Goal: Task Accomplishment & Management: Use online tool/utility

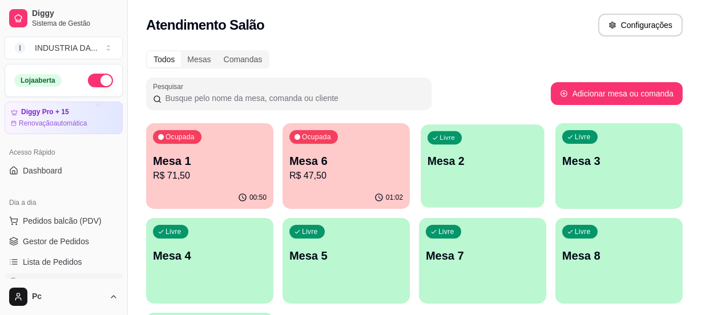
click at [494, 192] on div "Livre Mesa 2" at bounding box center [482, 159] width 123 height 70
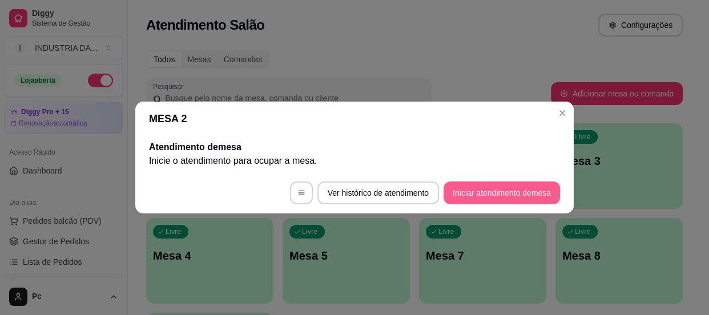
click at [474, 192] on button "Iniciar atendimento de mesa" at bounding box center [502, 193] width 116 height 23
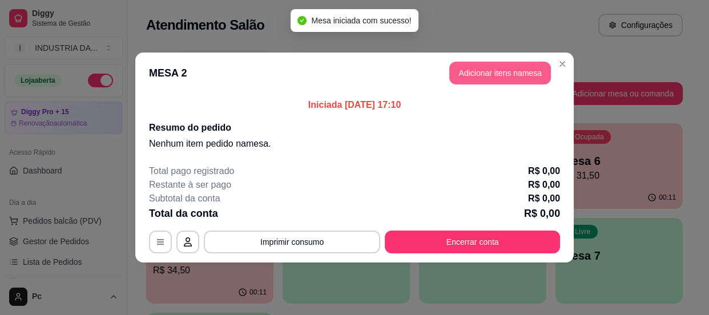
click at [480, 72] on button "Adicionar itens na mesa" at bounding box center [500, 73] width 102 height 23
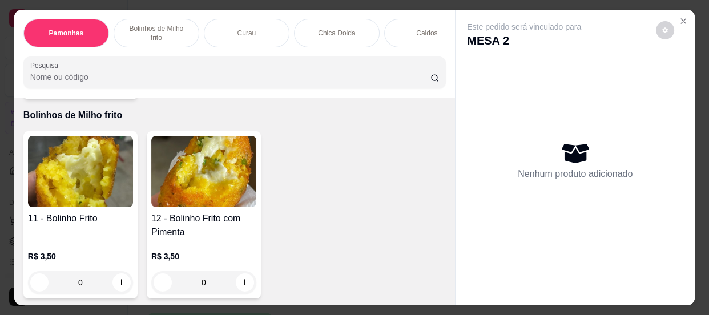
scroll to position [571, 0]
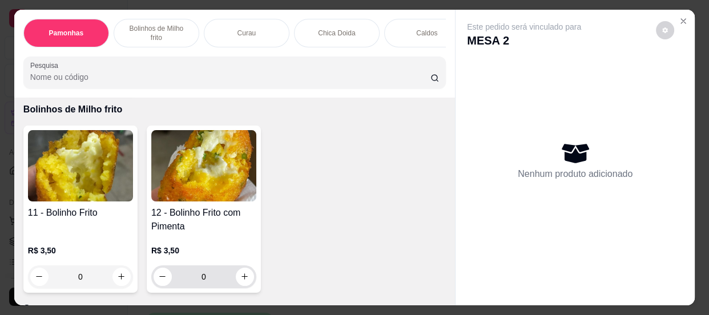
click at [208, 287] on input "0" at bounding box center [204, 276] width 64 height 23
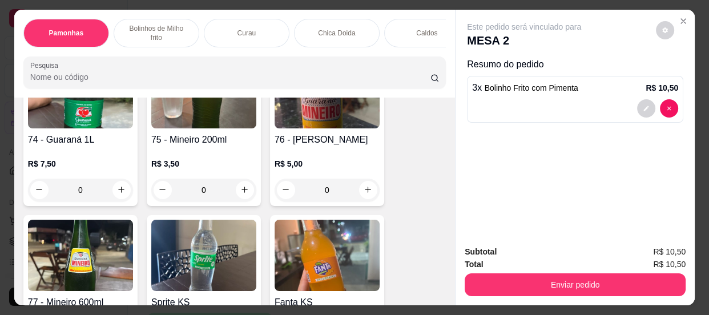
scroll to position [2439, 0]
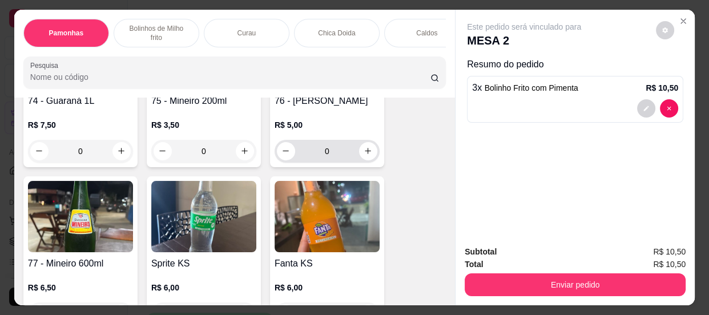
type input "3"
click at [325, 154] on input "0" at bounding box center [327, 151] width 64 height 23
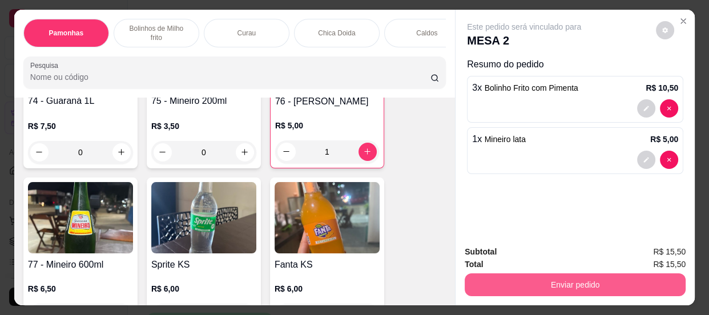
type input "1"
click at [552, 276] on button "Enviar pedido" at bounding box center [575, 285] width 214 height 22
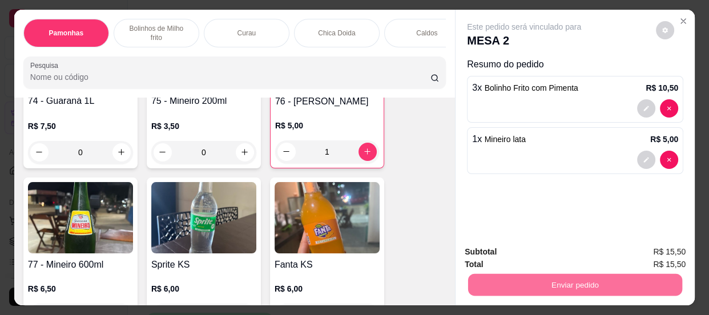
click at [671, 247] on button "Enviar pedido" at bounding box center [656, 254] width 65 height 22
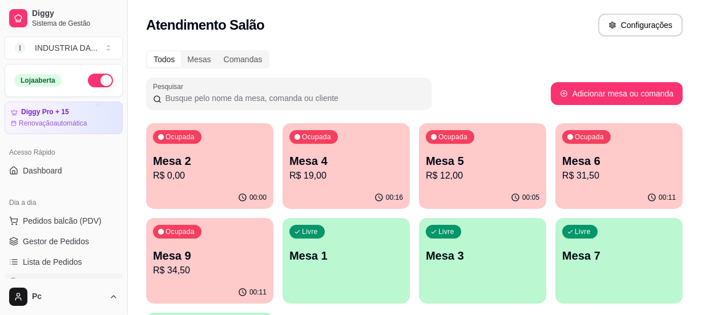
click at [335, 273] on div "Livre Mesa 1" at bounding box center [346, 254] width 127 height 72
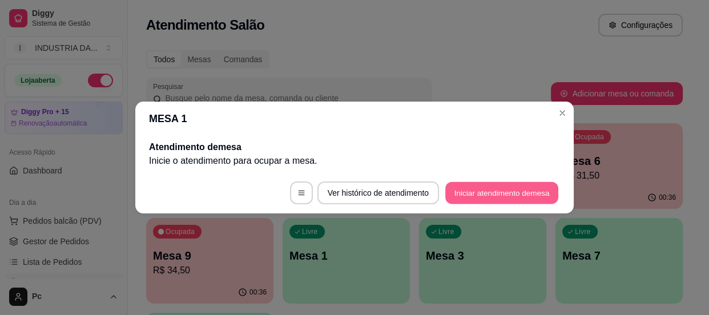
click at [454, 192] on button "Iniciar atendimento de mesa" at bounding box center [501, 193] width 113 height 22
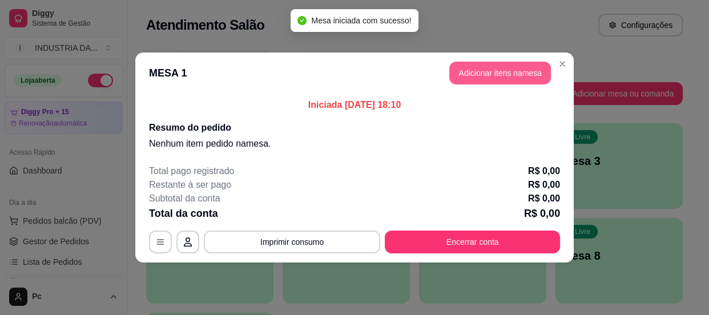
click at [481, 66] on button "Adicionar itens na mesa" at bounding box center [500, 73] width 102 height 23
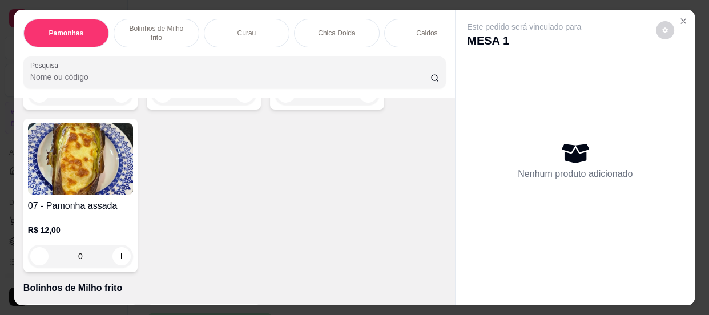
scroll to position [415, 0]
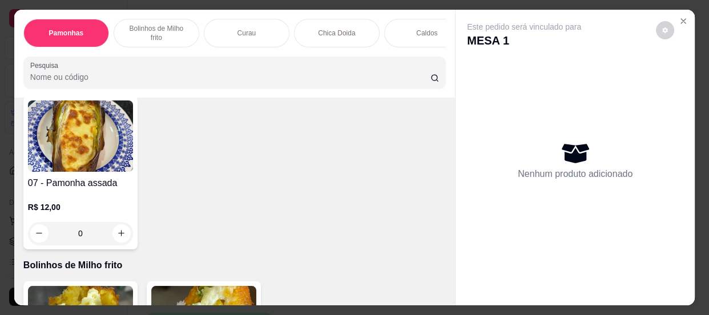
click at [95, 235] on input "0" at bounding box center [81, 233] width 64 height 23
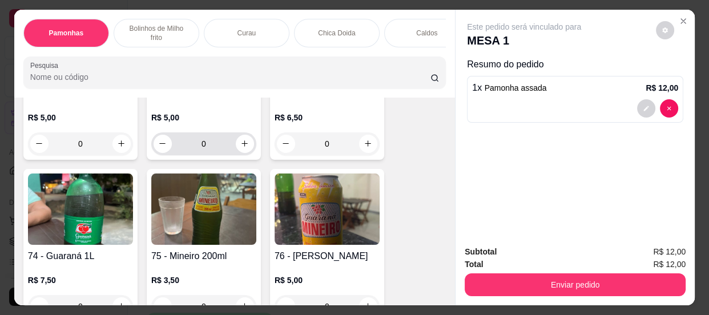
scroll to position [2336, 0]
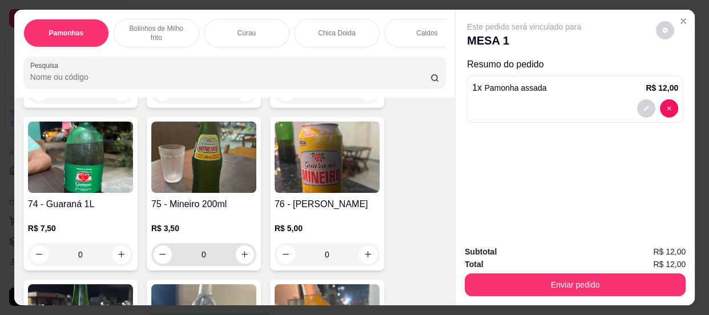
type input "1"
click at [206, 259] on input "0" at bounding box center [204, 254] width 64 height 23
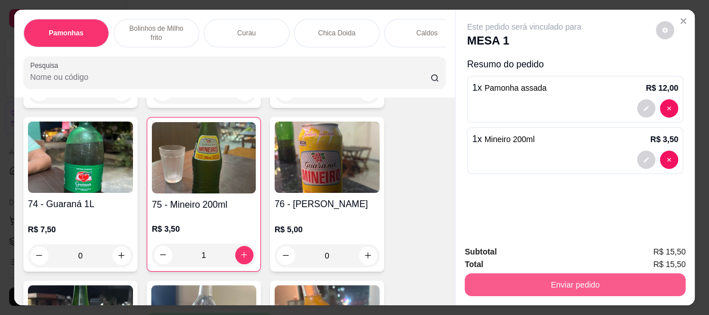
type input "1"
click at [509, 276] on button "Enviar pedido" at bounding box center [575, 284] width 221 height 23
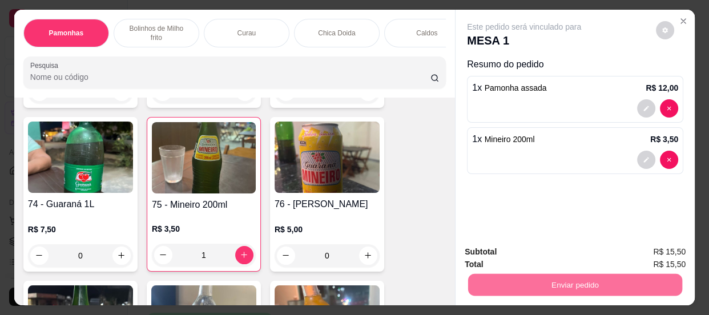
click at [665, 246] on button "Enviar pedido" at bounding box center [656, 252] width 63 height 21
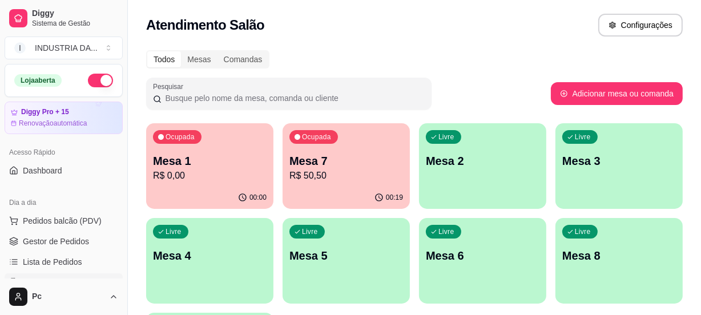
click at [452, 192] on div "Livre Mesa 2" at bounding box center [482, 159] width 127 height 72
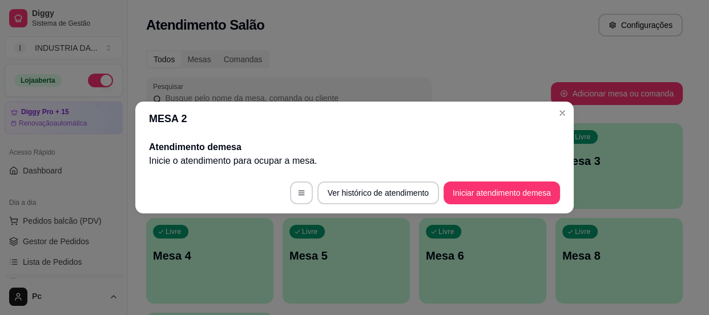
click at [477, 200] on button "Iniciar atendimento de mesa" at bounding box center [502, 193] width 116 height 23
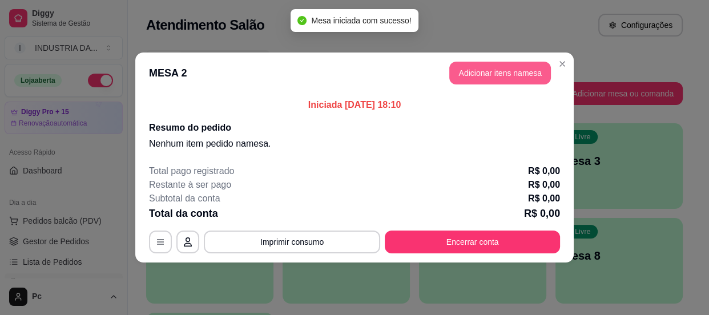
click at [509, 66] on button "Adicionar itens na mesa" at bounding box center [500, 73] width 102 height 23
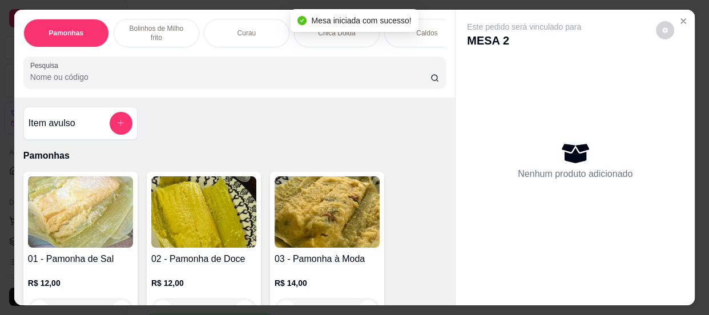
scroll to position [103, 0]
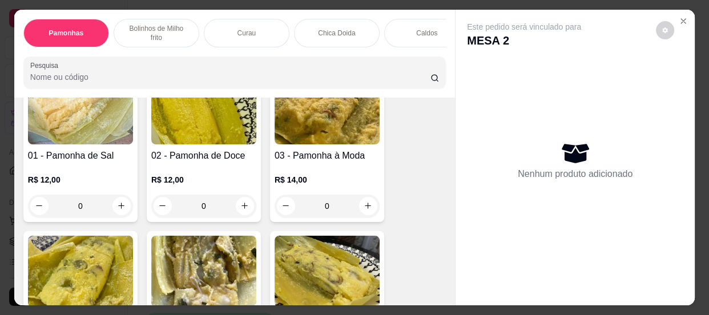
click at [329, 206] on input "0" at bounding box center [327, 206] width 64 height 23
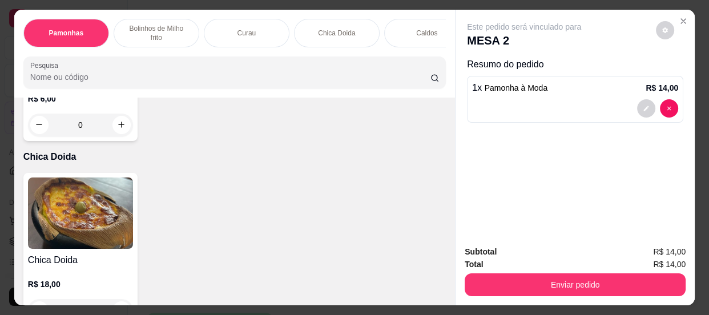
scroll to position [986, 0]
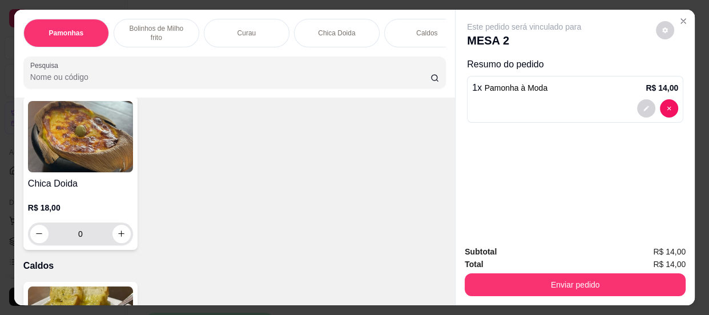
type input "1"
click at [99, 240] on input "0" at bounding box center [81, 234] width 64 height 23
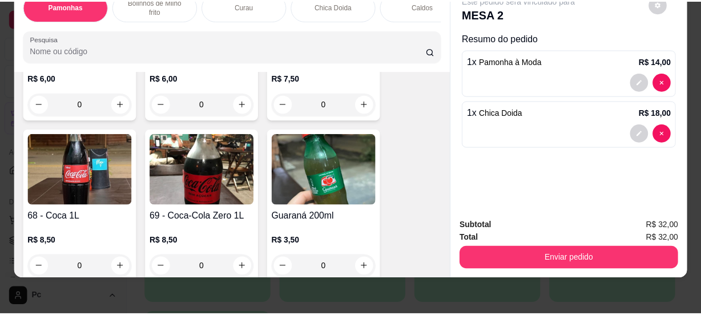
scroll to position [2024, 0]
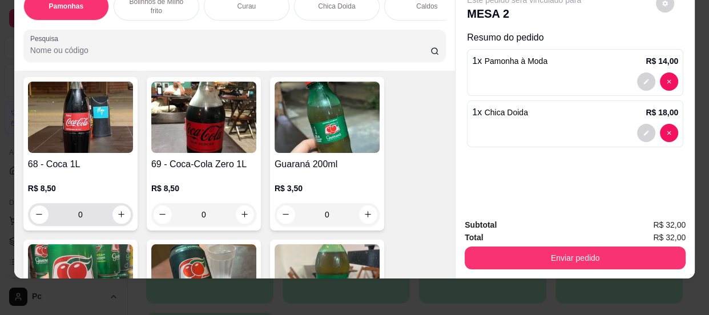
type input "1"
click at [100, 220] on input "0" at bounding box center [81, 214] width 64 height 23
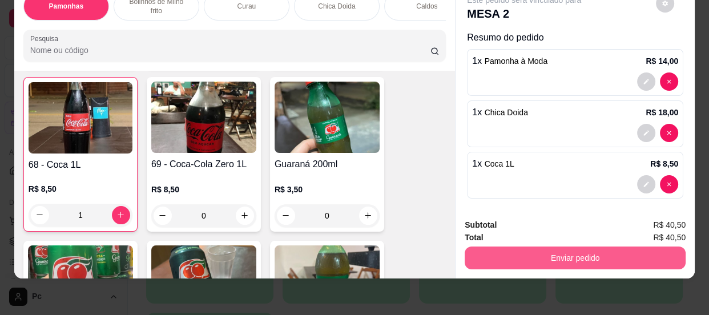
type input "1"
click at [562, 261] on button "Enviar pedido" at bounding box center [575, 258] width 221 height 23
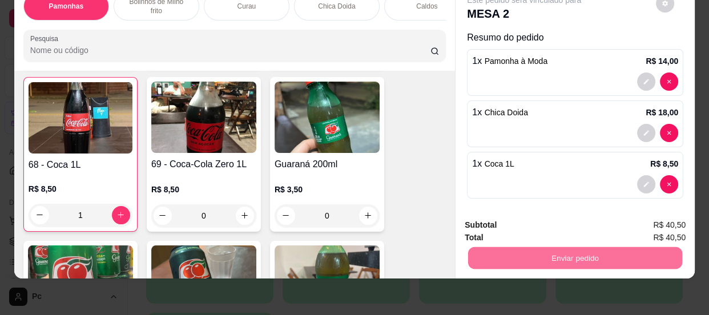
click at [635, 218] on button "Enviar pedido" at bounding box center [656, 222] width 65 height 22
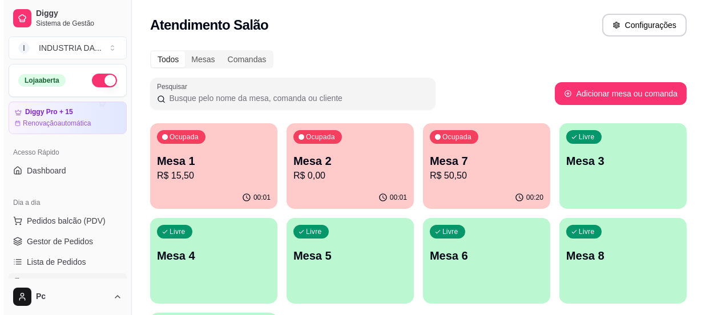
scroll to position [51, 0]
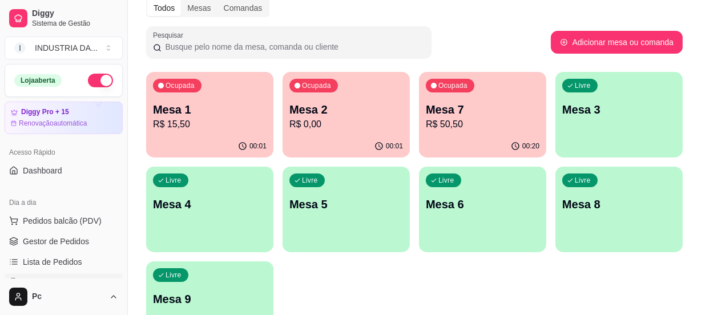
click at [226, 273] on div "Livre Mesa 9" at bounding box center [209, 297] width 127 height 72
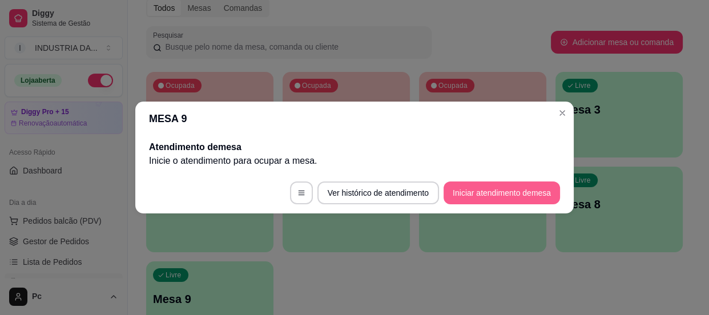
click at [523, 194] on button "Iniciar atendimento de mesa" at bounding box center [502, 193] width 116 height 23
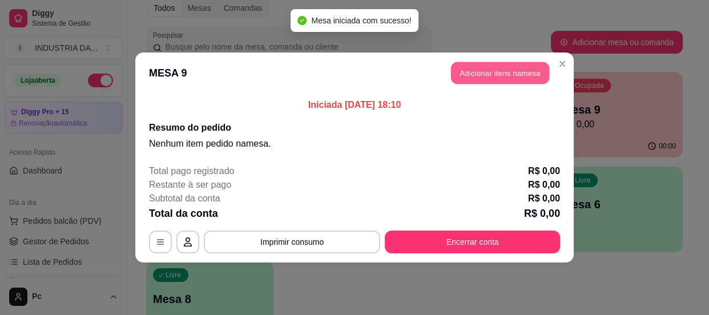
click at [508, 71] on button "Adicionar itens na mesa" at bounding box center [500, 73] width 98 height 22
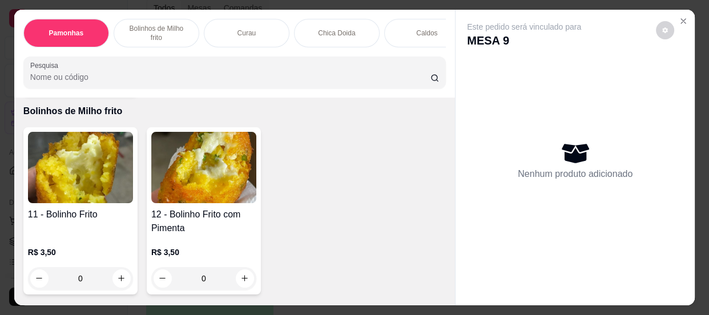
scroll to position [571, 0]
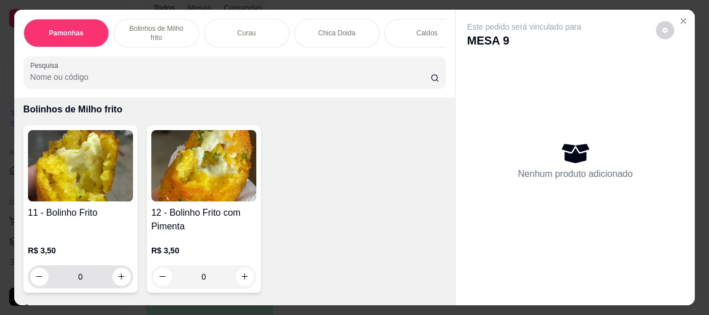
click at [92, 280] on input "0" at bounding box center [81, 276] width 64 height 23
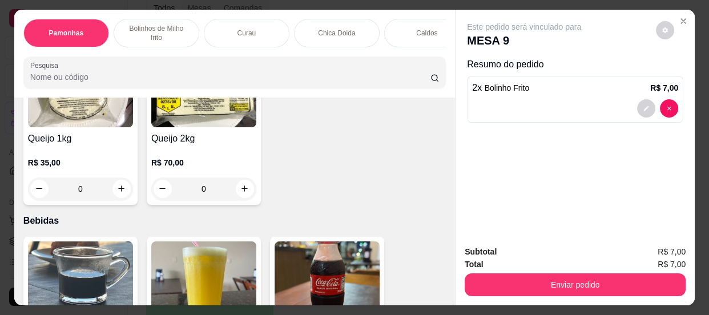
scroll to position [1505, 0]
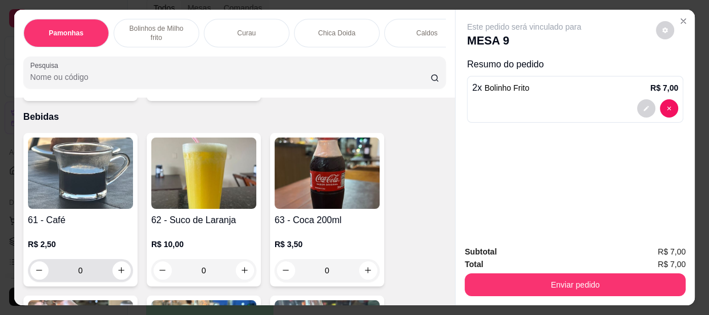
type input "2"
click at [83, 268] on input "0" at bounding box center [81, 270] width 64 height 23
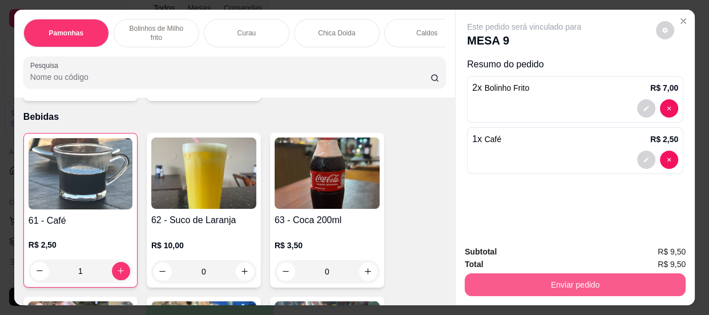
type input "1"
click at [508, 279] on button "Enviar pedido" at bounding box center [575, 284] width 221 height 23
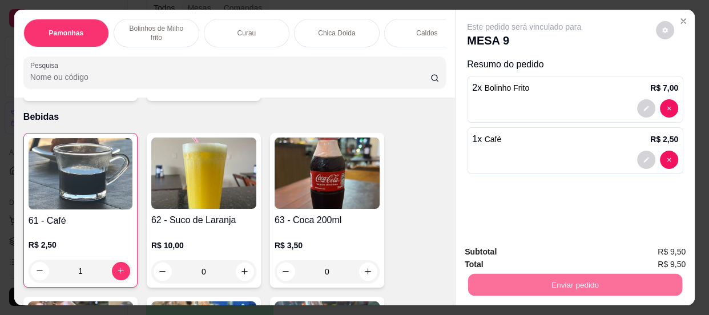
click at [663, 271] on div "Enviar pedido" at bounding box center [575, 284] width 221 height 26
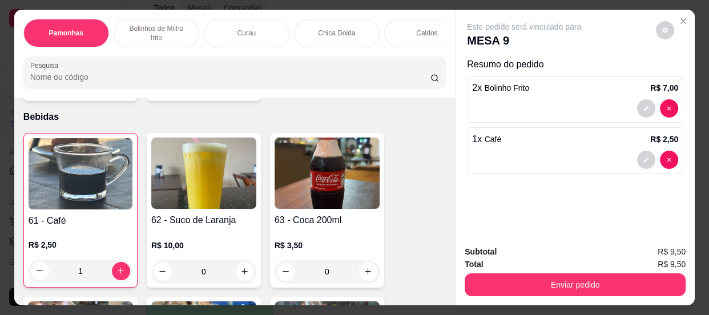
click at [661, 259] on span "R$ 9,50" at bounding box center [672, 264] width 28 height 13
drag, startPoint x: 637, startPoint y: 297, endPoint x: 631, endPoint y: 291, distance: 8.9
click at [636, 295] on div "Subtotal R$ 9,50 Total R$ 9,50 Enviar pedido" at bounding box center [575, 270] width 239 height 69
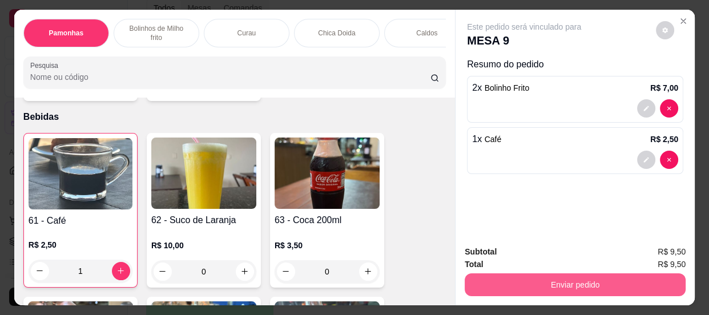
click at [629, 291] on button "Enviar pedido" at bounding box center [575, 284] width 221 height 23
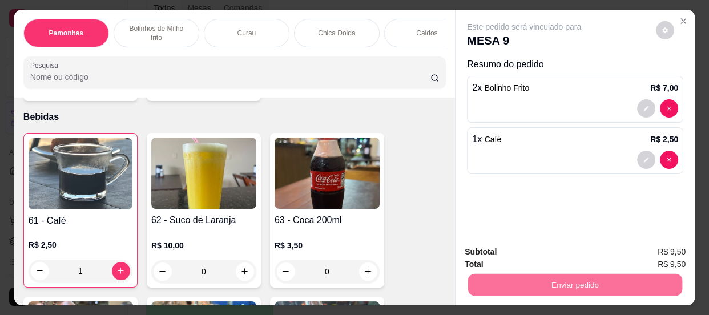
click at [659, 247] on button "Enviar pedido" at bounding box center [656, 253] width 63 height 21
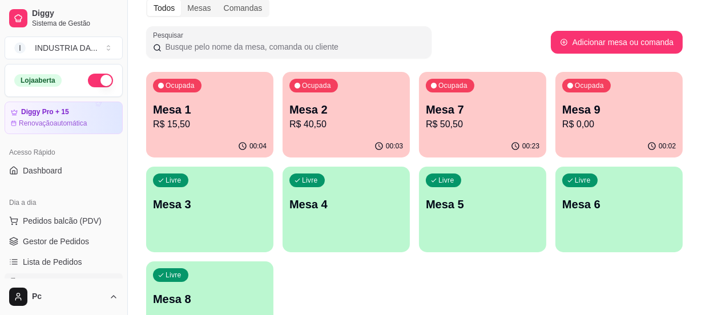
click at [275, 220] on div "Ocupada Mesa 1 R$ 15,50 00:04 Ocupada Mesa 2 R$ 40,50 00:03 Ocupada Mesa 7 R$ 5…" at bounding box center [414, 209] width 537 height 275
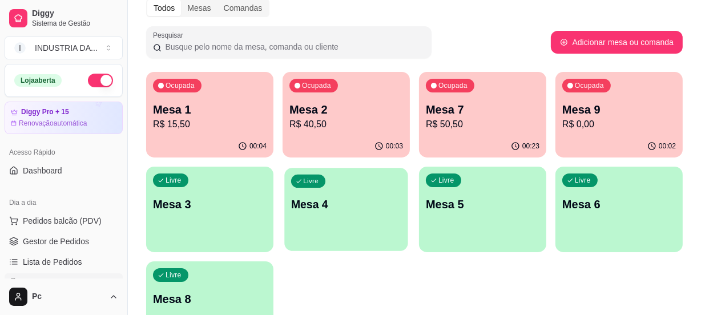
click at [293, 212] on div "Livre Mesa 4" at bounding box center [345, 203] width 123 height 70
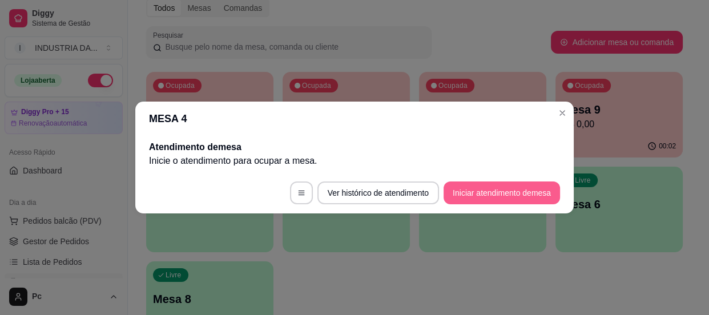
click at [536, 188] on button "Iniciar atendimento de mesa" at bounding box center [502, 193] width 116 height 23
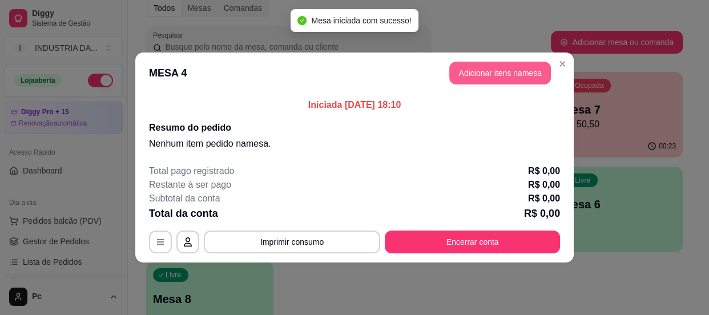
click at [458, 73] on button "Adicionar itens na mesa" at bounding box center [500, 73] width 102 height 23
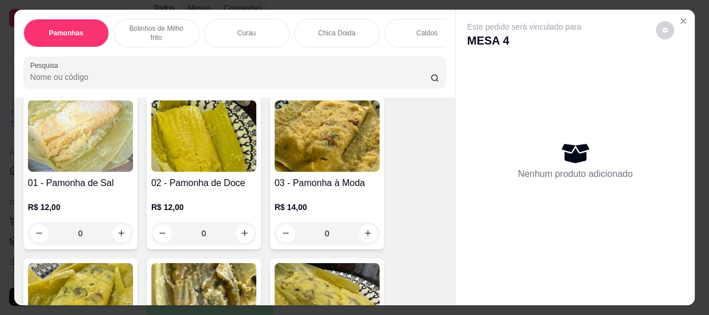
scroll to position [103, 0]
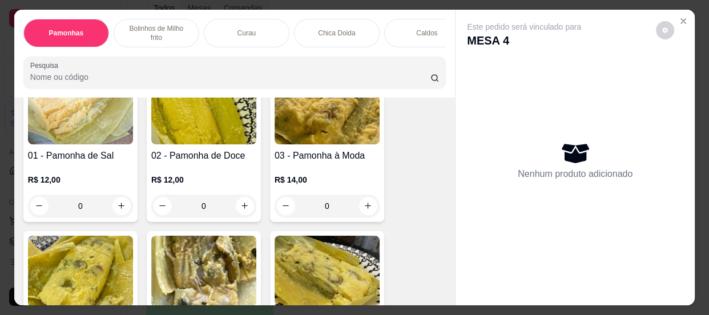
click at [102, 216] on input "0" at bounding box center [81, 206] width 64 height 23
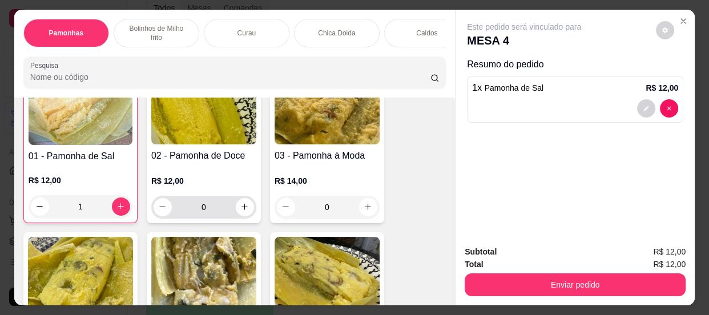
scroll to position [104, 0]
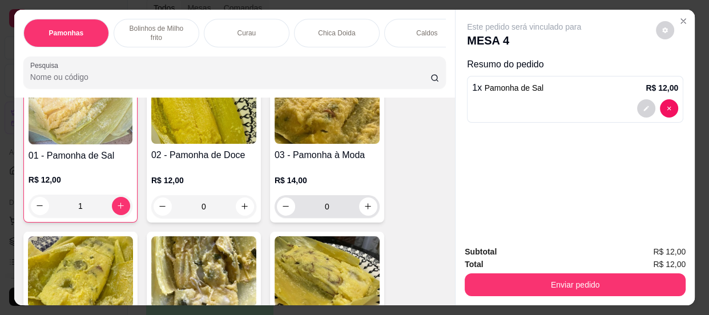
type input "1"
click at [320, 206] on input "0" at bounding box center [327, 206] width 64 height 23
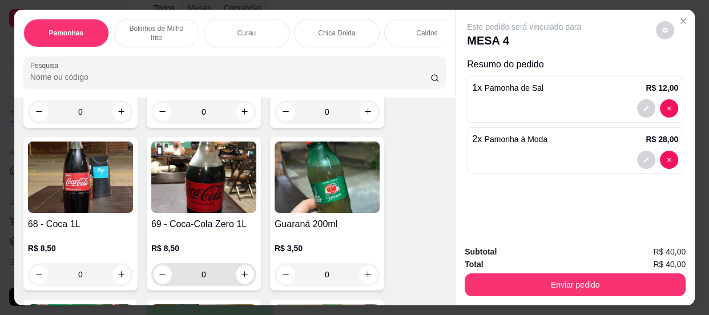
scroll to position [2024, 0]
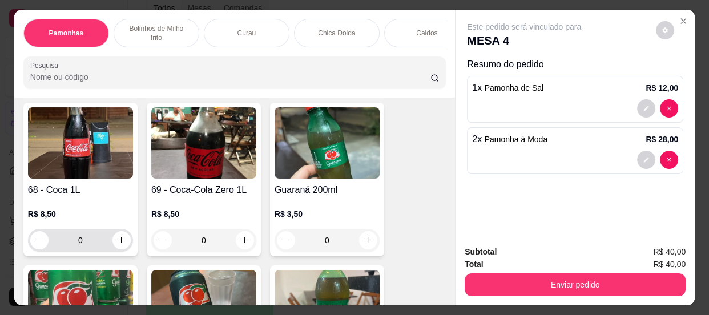
type input "2"
click at [78, 240] on input "0" at bounding box center [81, 240] width 64 height 23
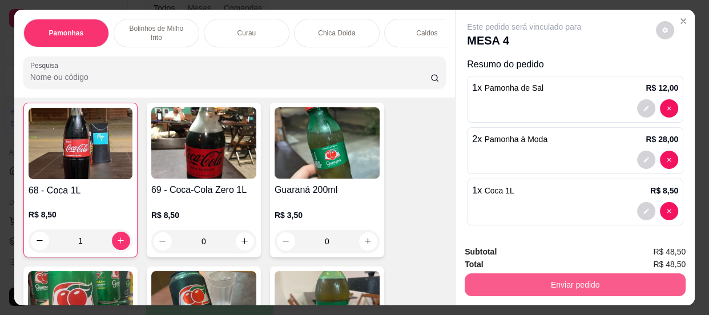
type input "1"
click at [490, 278] on button "Enviar pedido" at bounding box center [575, 285] width 214 height 22
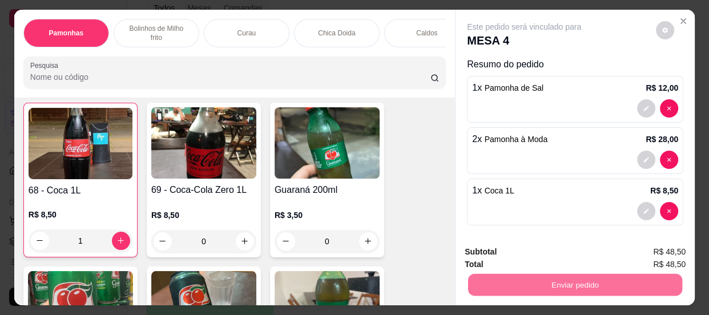
click at [666, 245] on button "Enviar pedido" at bounding box center [656, 254] width 65 height 22
